Goal: Information Seeking & Learning: Learn about a topic

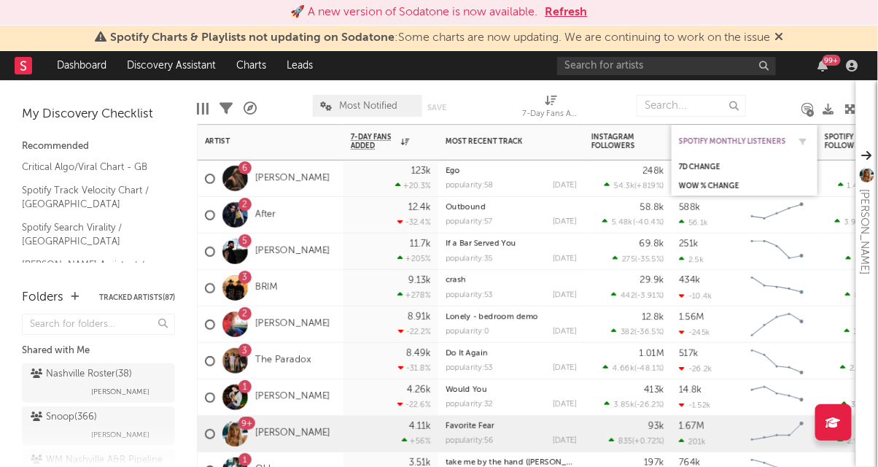
click at [718, 144] on div "Spotify Monthly Listeners" at bounding box center [733, 141] width 109 height 9
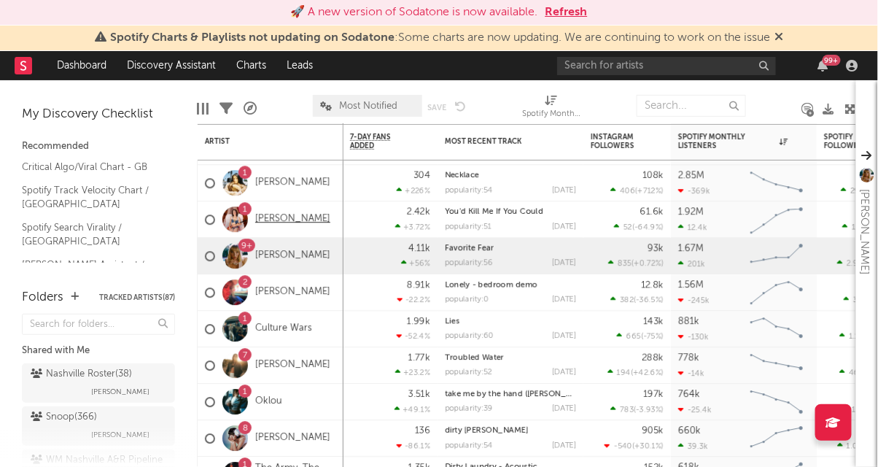
click at [313, 224] on link "[PERSON_NAME]" at bounding box center [292, 219] width 75 height 12
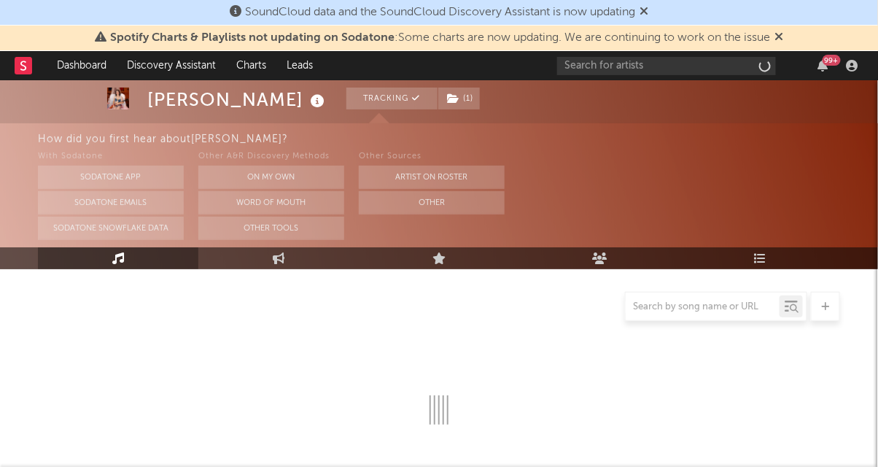
scroll to position [159, 0]
click at [648, 9] on icon at bounding box center [644, 11] width 9 height 12
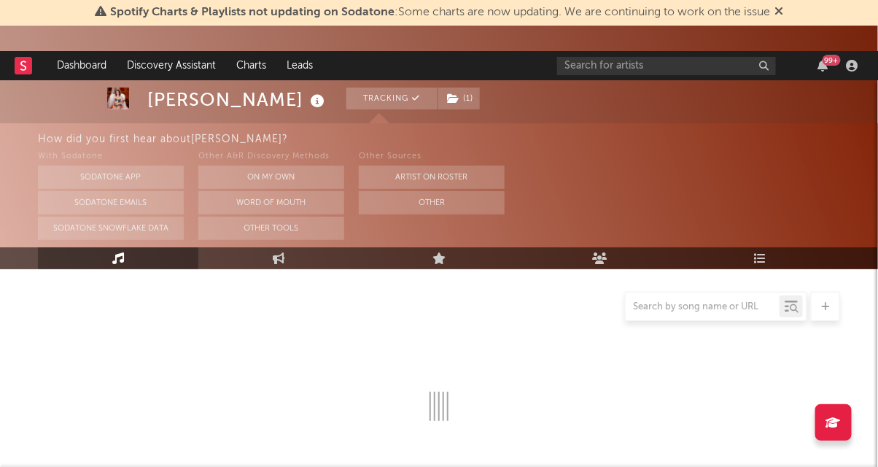
select select "6m"
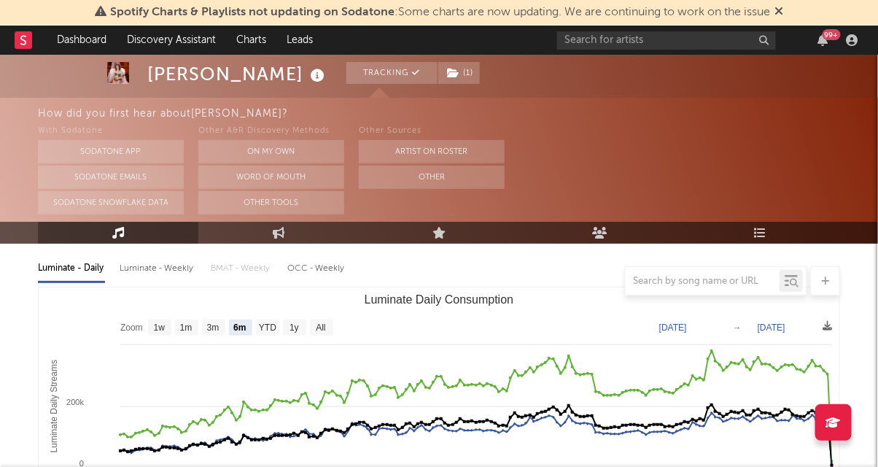
click at [777, 8] on icon at bounding box center [779, 11] width 9 height 12
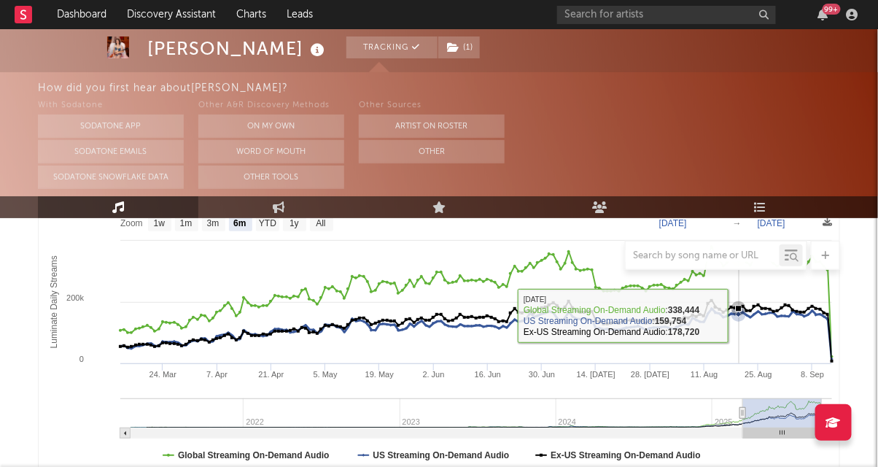
scroll to position [268, 0]
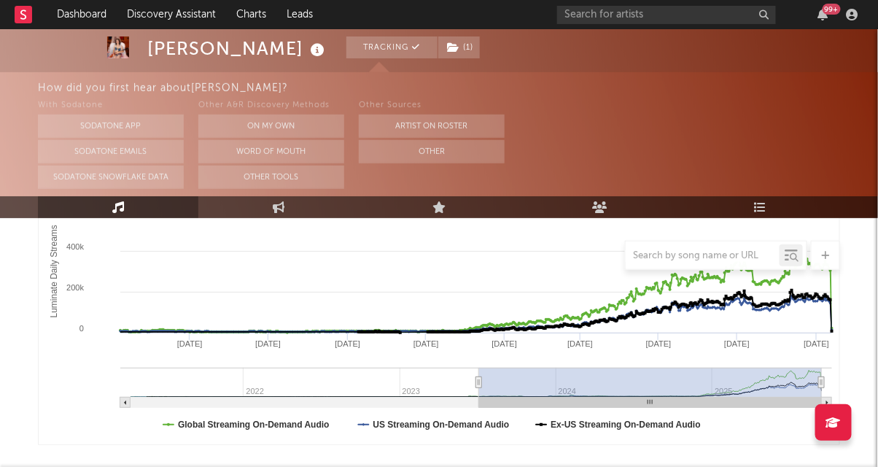
drag, startPoint x: 741, startPoint y: 379, endPoint x: 426, endPoint y: 390, distance: 315.3
click at [426, 390] on g "Luminate Daily Consumption" at bounding box center [476, 388] width 712 height 40
type input "2023-03-02"
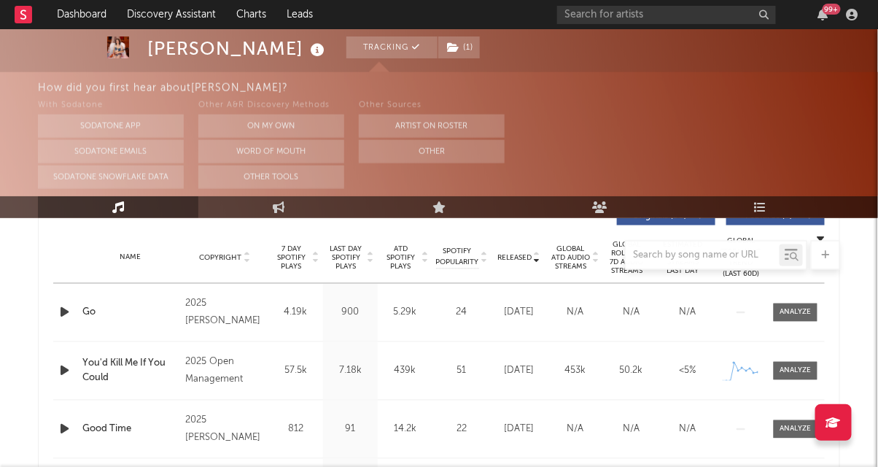
scroll to position [566, 0]
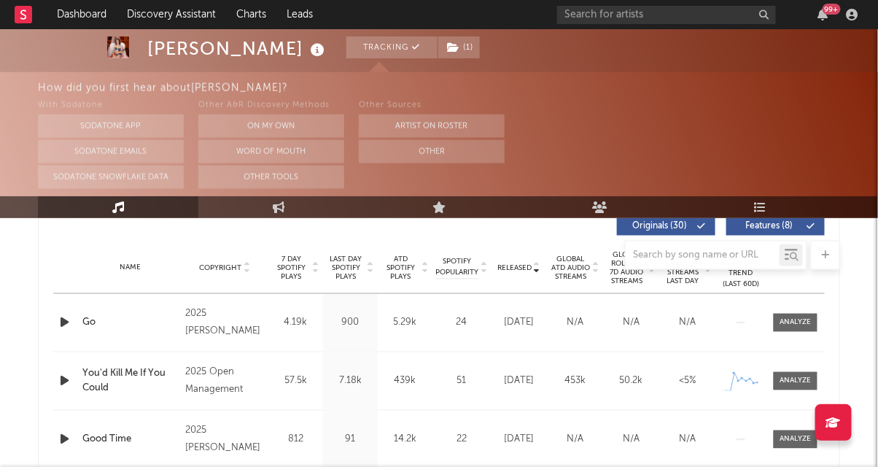
click at [299, 265] on div at bounding box center [439, 255] width 802 height 29
click at [307, 266] on div at bounding box center [439, 255] width 802 height 29
click at [320, 265] on div at bounding box center [439, 255] width 802 height 29
click at [311, 265] on div at bounding box center [439, 255] width 802 height 29
click at [314, 119] on button "On My Own" at bounding box center [271, 125] width 146 height 23
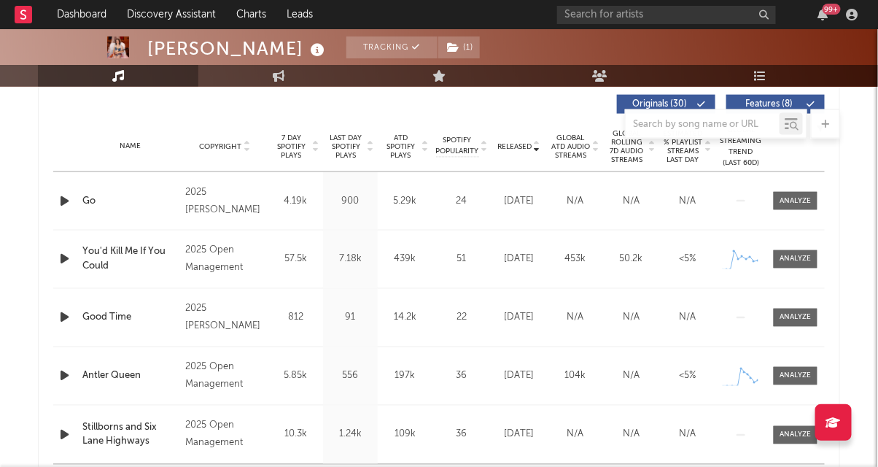
scroll to position [435, 0]
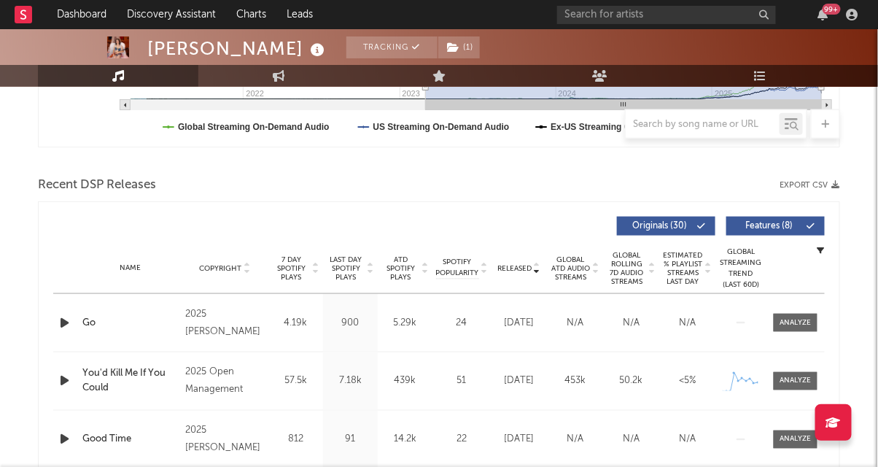
click at [300, 265] on span "7 Day Spotify Plays" at bounding box center [291, 268] width 39 height 26
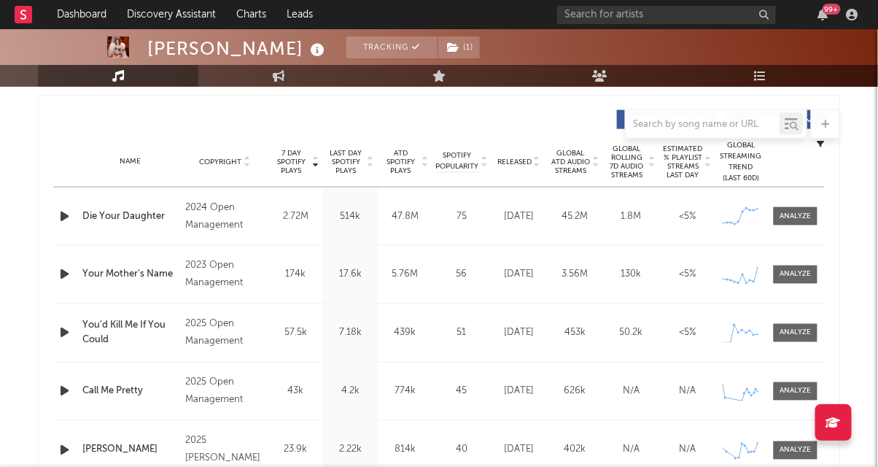
scroll to position [554, 0]
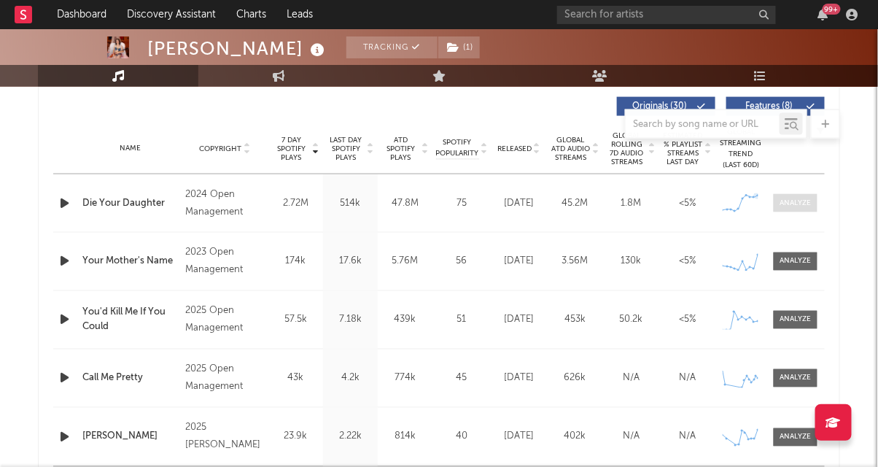
click at [784, 201] on div at bounding box center [795, 203] width 31 height 11
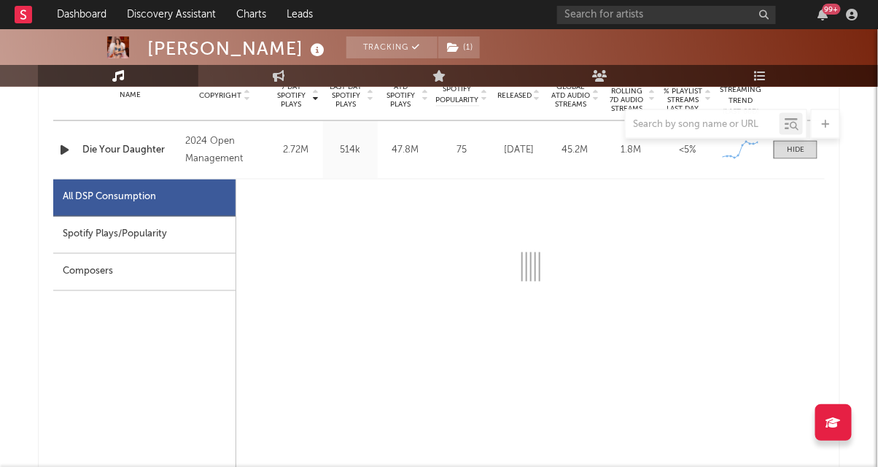
scroll to position [749, 0]
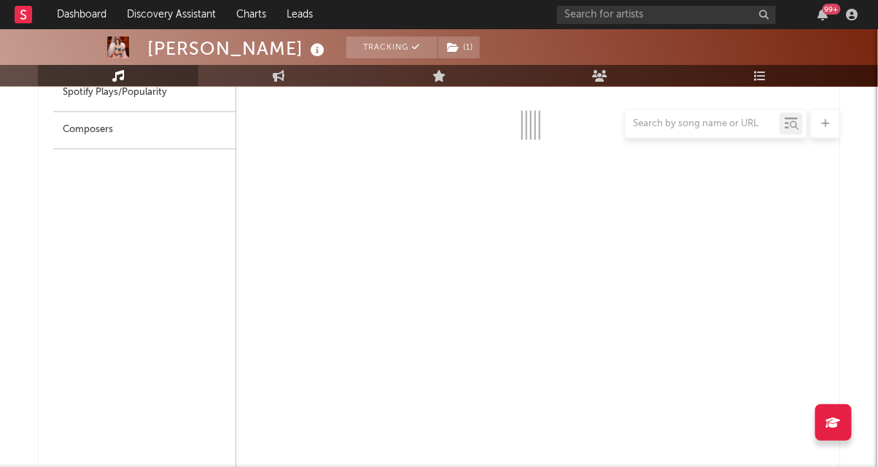
select select "6m"
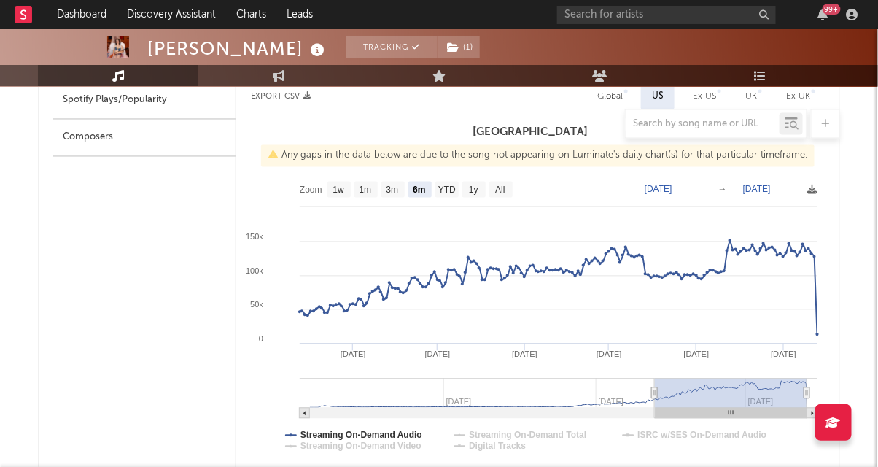
scroll to position [738, 0]
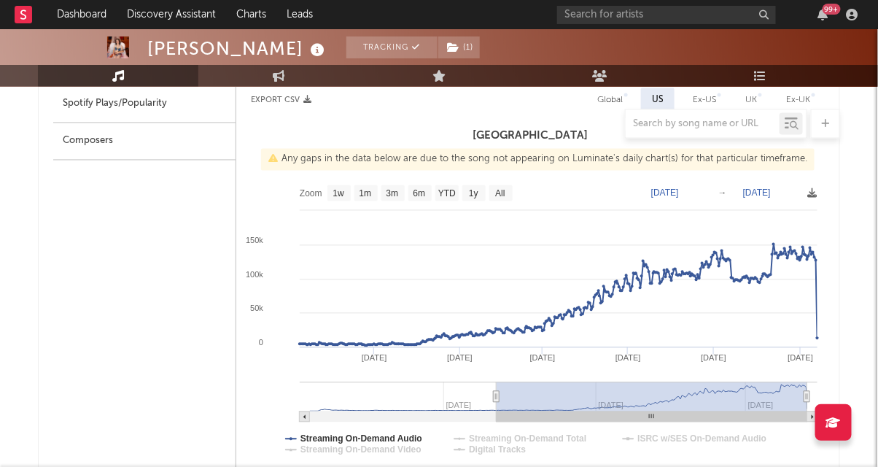
type input "2024-08-04"
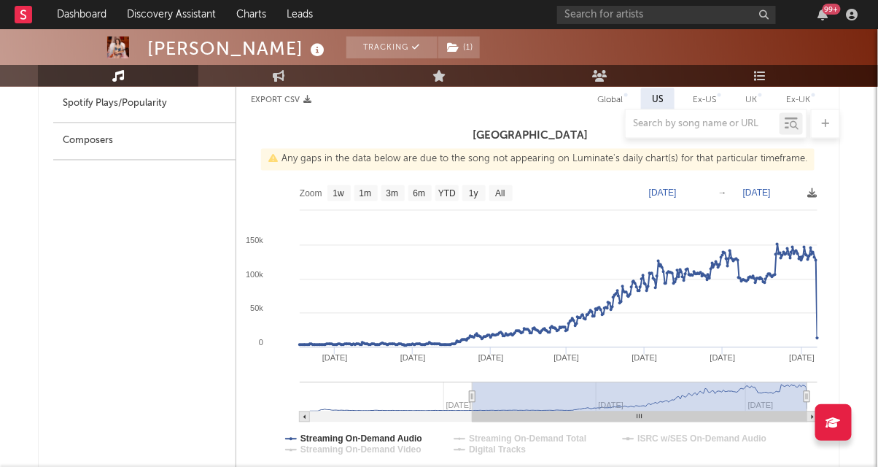
drag, startPoint x: 656, startPoint y: 398, endPoint x: 473, endPoint y: 399, distance: 183.8
click at [473, 399] on icon at bounding box center [473, 397] width 6 height 11
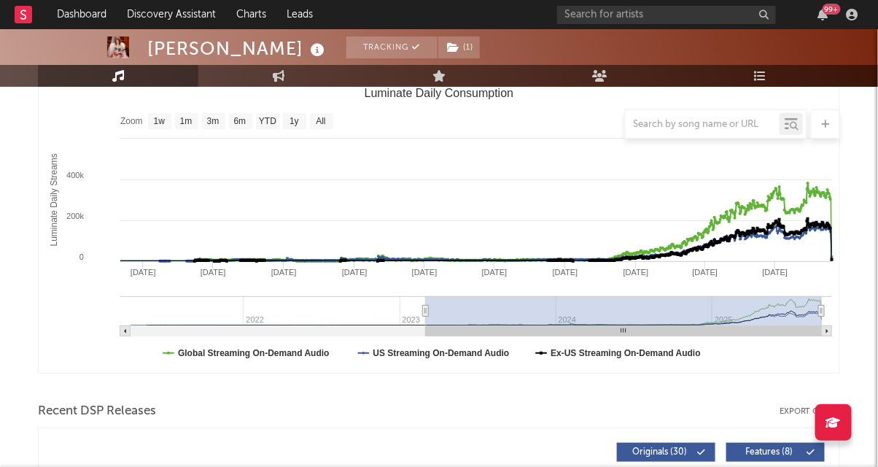
scroll to position [0, 0]
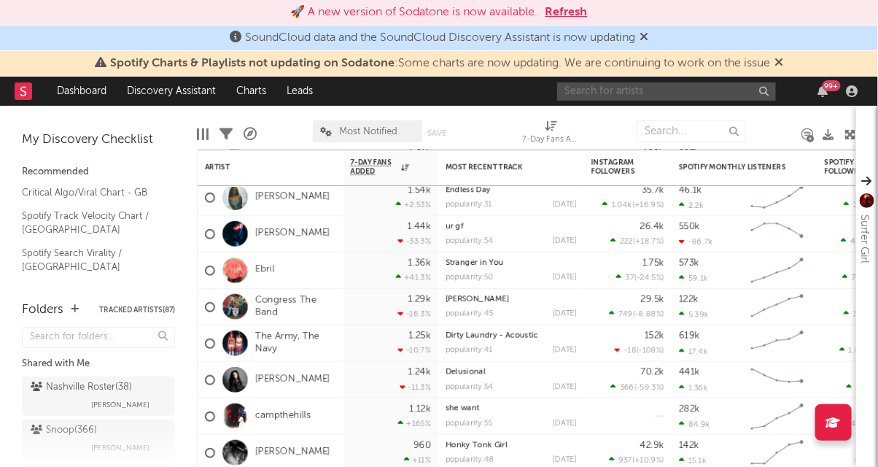
click at [658, 99] on input "text" at bounding box center [666, 91] width 219 height 18
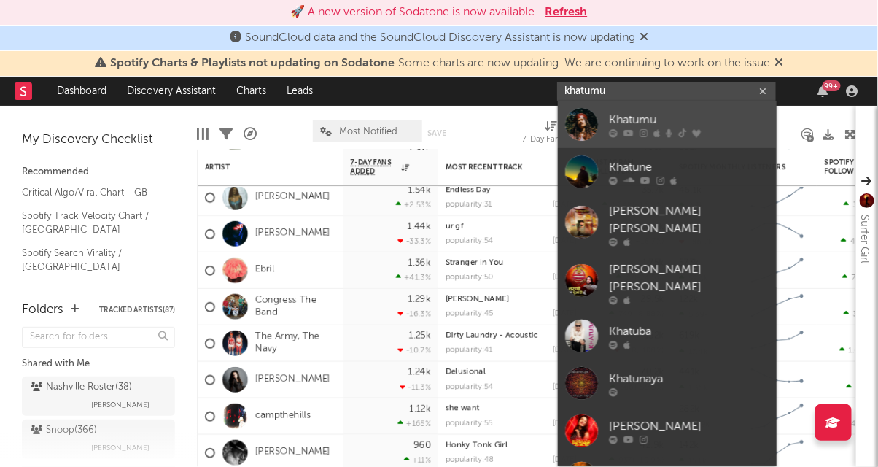
type input "khatumu"
click at [672, 126] on div "Khatumu" at bounding box center [689, 121] width 160 height 18
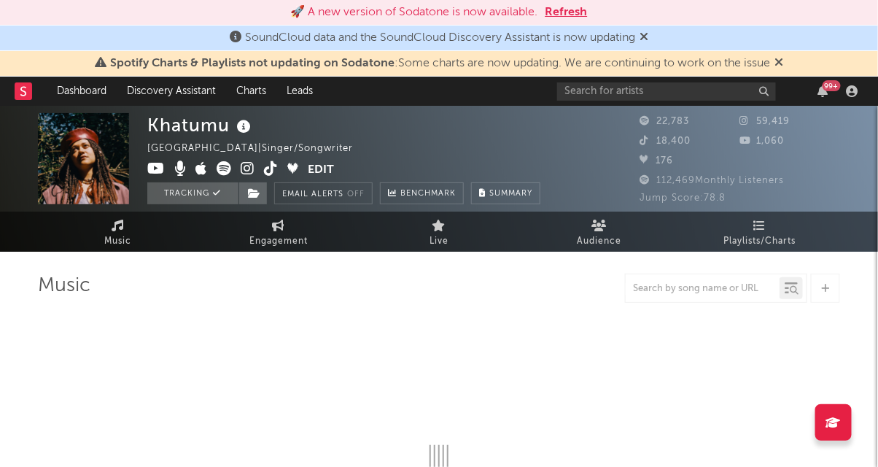
click at [647, 34] on icon at bounding box center [644, 37] width 9 height 12
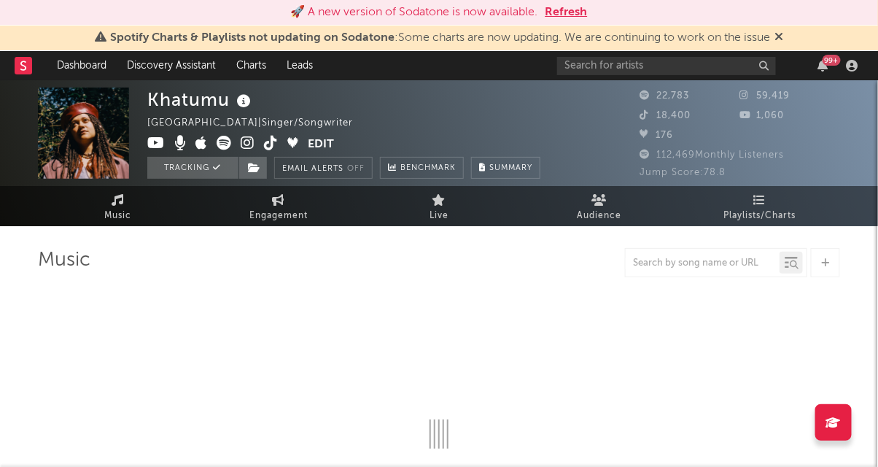
click at [779, 36] on icon at bounding box center [779, 37] width 9 height 12
select select "6m"
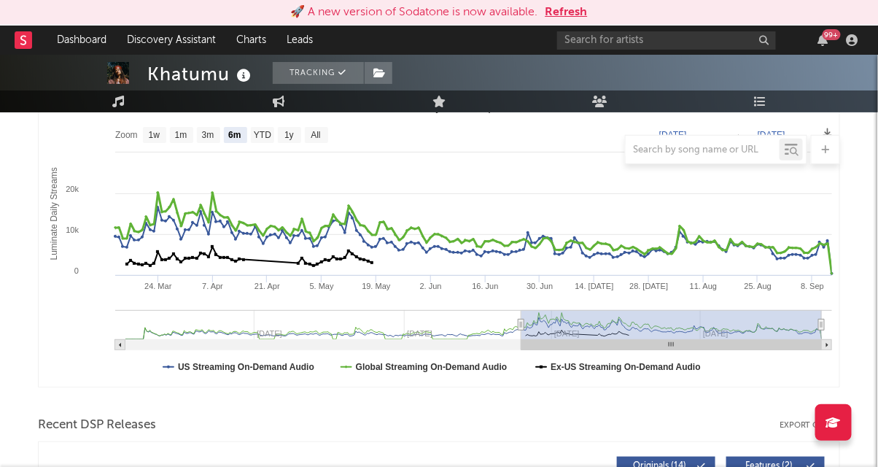
scroll to position [206, 0]
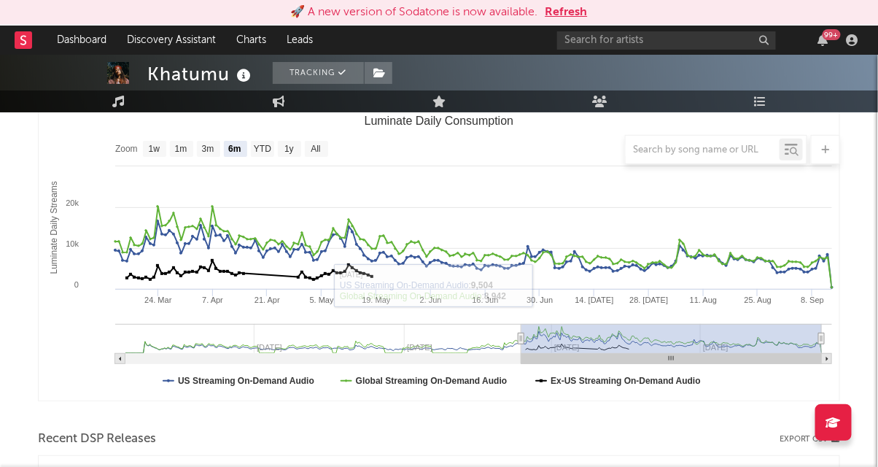
drag, startPoint x: 521, startPoint y: 340, endPoint x: 319, endPoint y: 305, distance: 205.0
click at [319, 305] on icon "Created with Highcharts 10.3.3 Luminate Daily Streams Luminate Daily Consumptio…" at bounding box center [439, 255] width 801 height 292
type input "2024-11-09"
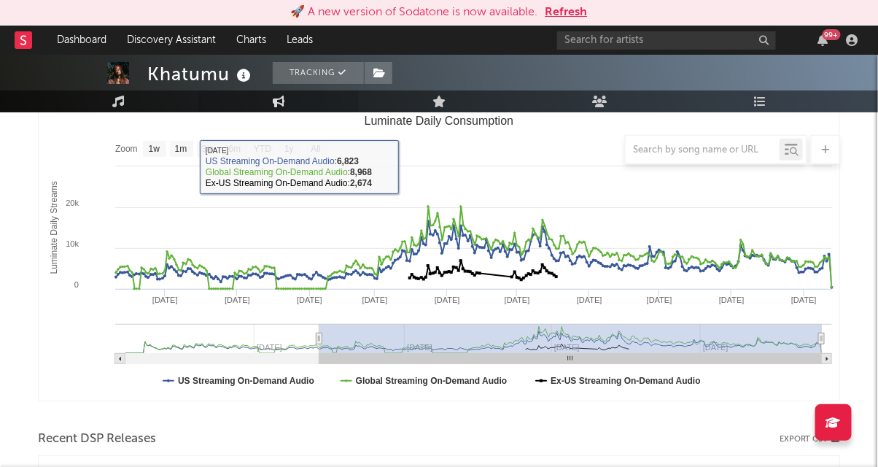
click at [279, 96] on icon at bounding box center [279, 102] width 12 height 12
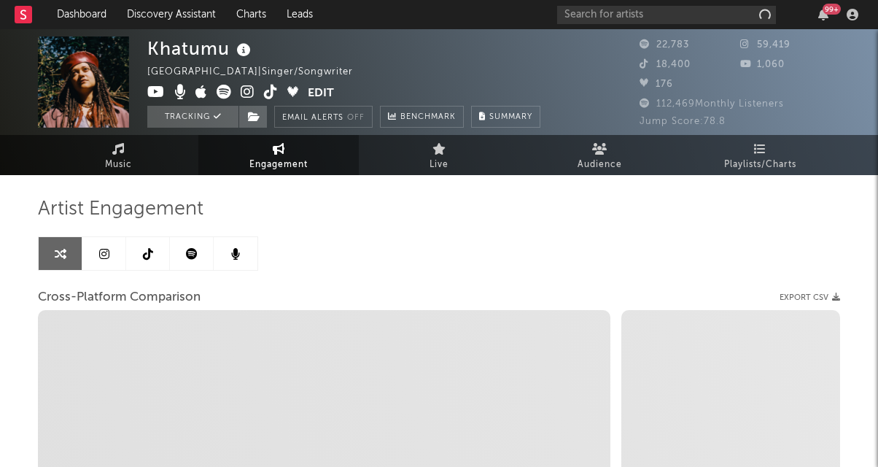
select select "1w"
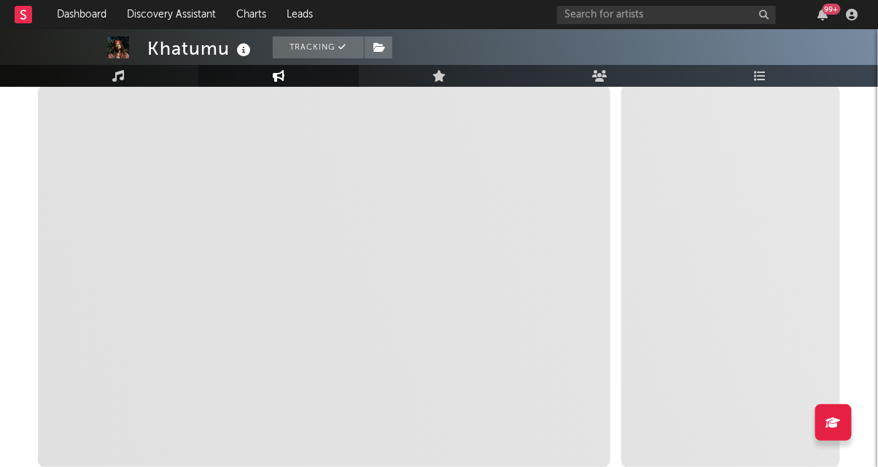
scroll to position [314, 0]
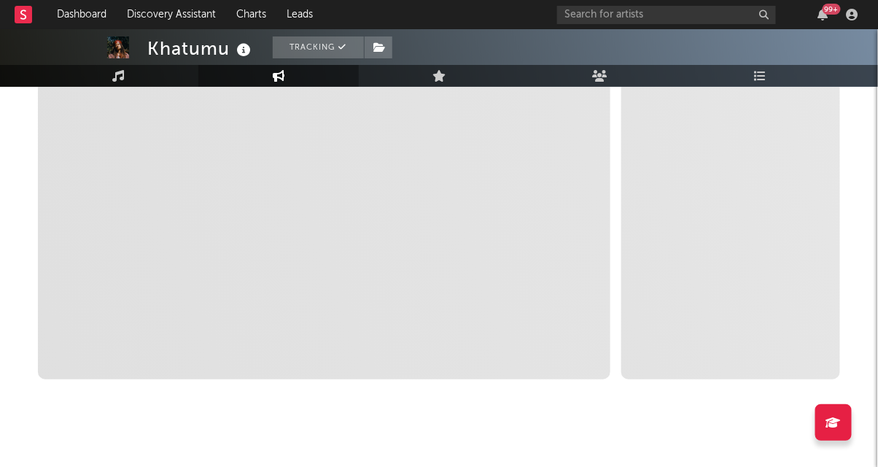
select select "1m"
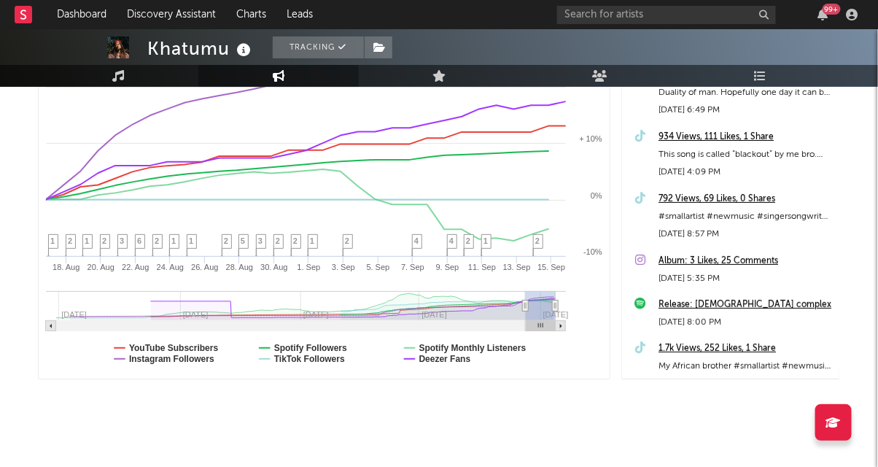
type input "2025-07-17"
select select "3m"
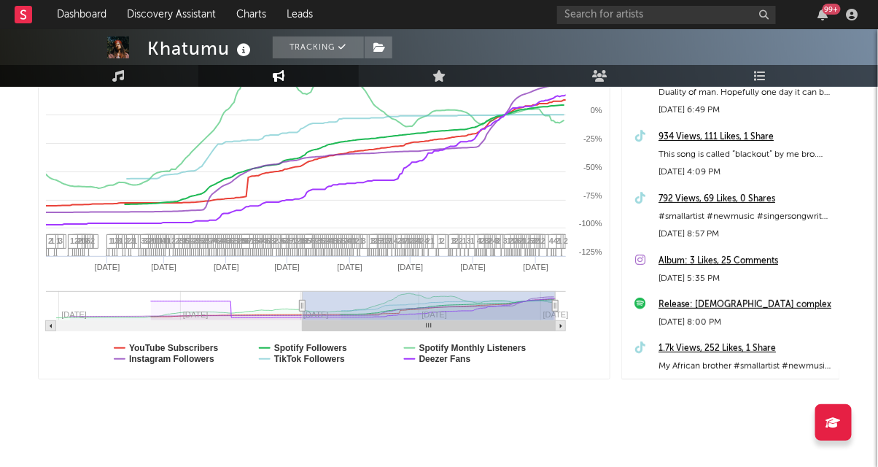
type input "2025-01-02"
drag, startPoint x: 525, startPoint y: 306, endPoint x: 303, endPoint y: 314, distance: 222.6
click at [303, 314] on g at bounding box center [306, 311] width 520 height 40
select select "1w"
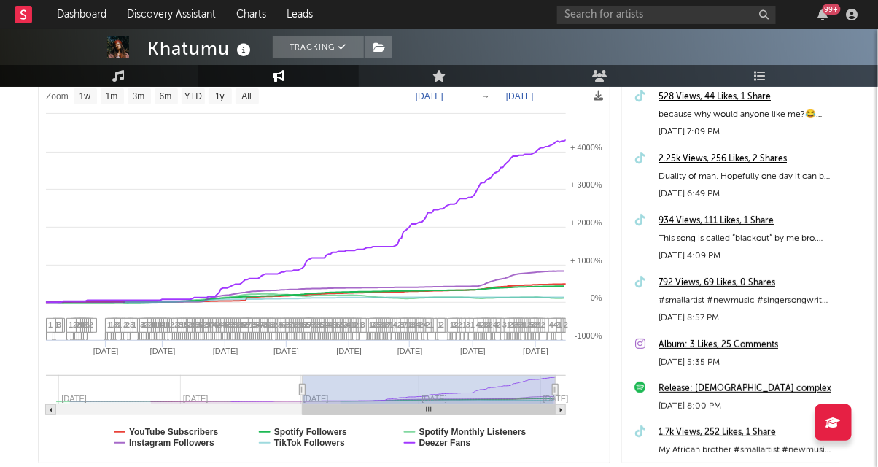
scroll to position [227, 0]
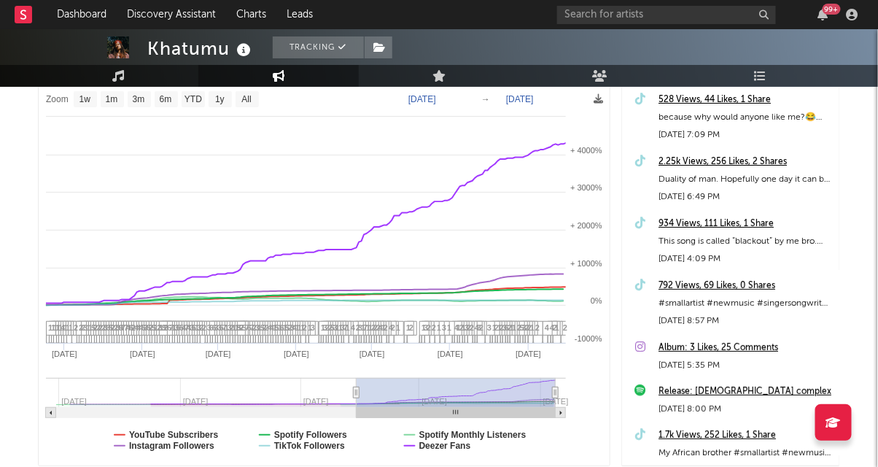
type input "2025-03-10"
select select "6m"
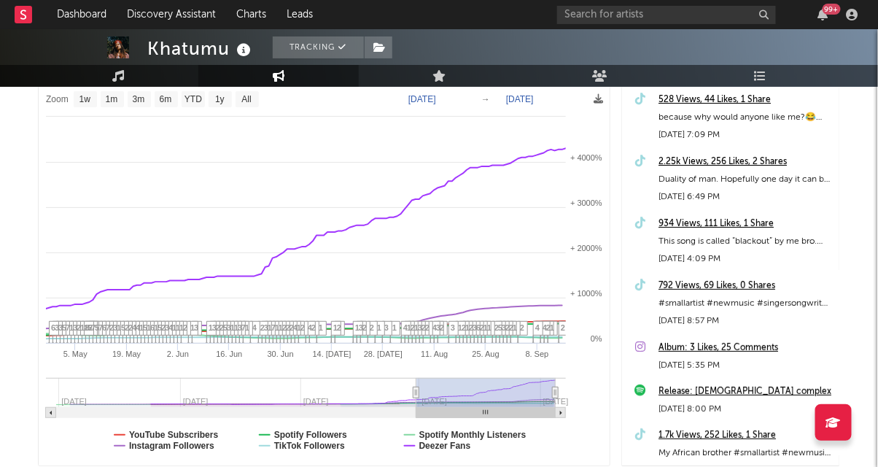
type input "2025-04-29"
drag, startPoint x: 303, startPoint y: 391, endPoint x: 418, endPoint y: 406, distance: 115.5
click at [418, 406] on icon "Created with Highcharts 10.3.3 5. May 19. May 2. Jun 16. Jun 30. Jun 14. Jul 28…" at bounding box center [324, 274] width 571 height 381
select select "1w"
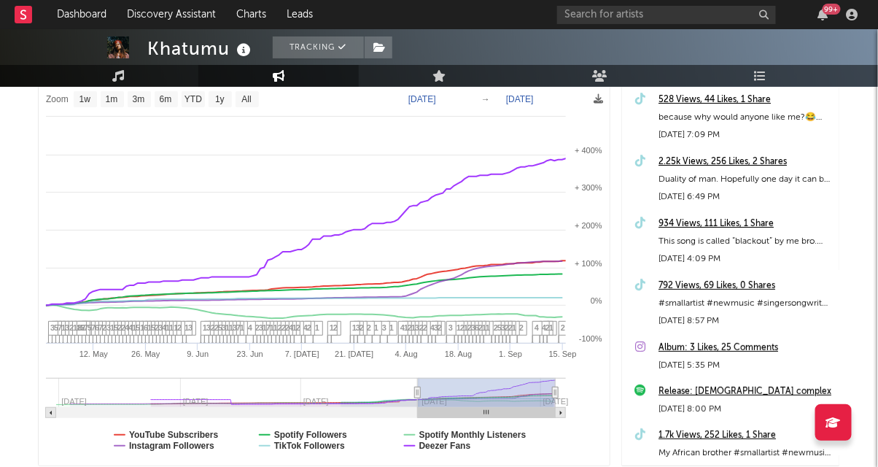
select select "1w"
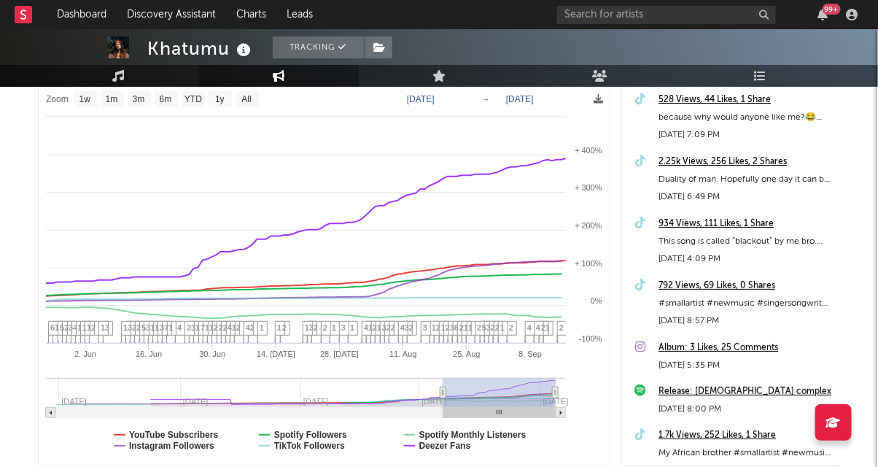
type input "2025-06-07"
drag, startPoint x: 417, startPoint y: 392, endPoint x: 457, endPoint y: 396, distance: 39.6
click at [446, 397] on icon at bounding box center [443, 392] width 6 height 11
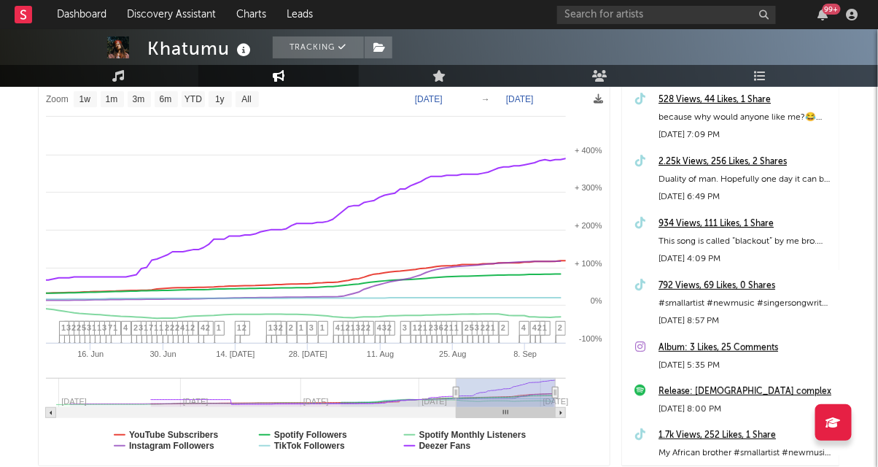
select select "1w"
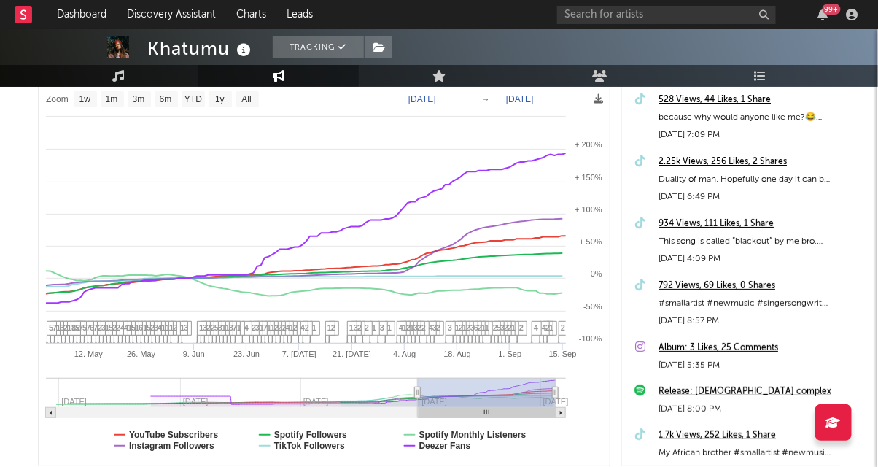
type input "2025-04-29"
drag, startPoint x: 457, startPoint y: 390, endPoint x: 418, endPoint y: 396, distance: 39.1
click at [418, 395] on icon at bounding box center [418, 392] width 6 height 11
select select "1w"
